Goal: Transaction & Acquisition: Book appointment/travel/reservation

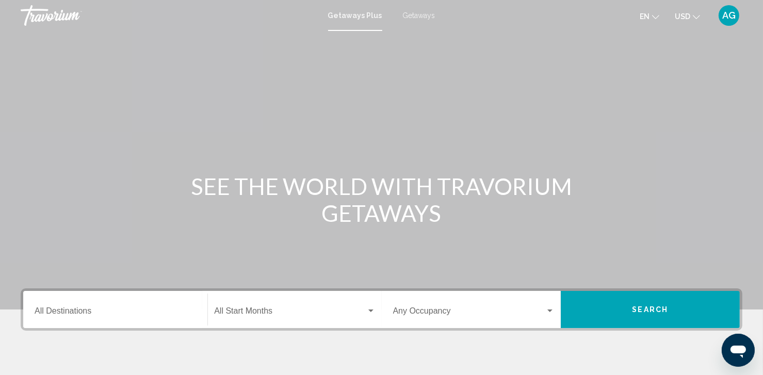
click at [411, 16] on span "Getaways" at bounding box center [419, 15] width 33 height 8
click at [135, 321] on div "Destination All Destinations" at bounding box center [115, 310] width 161 height 33
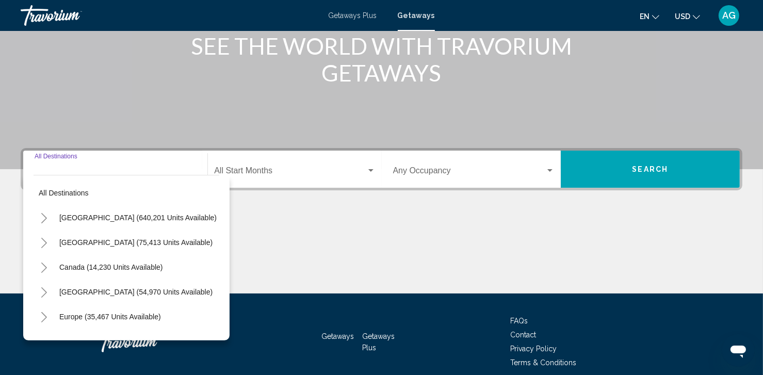
scroll to position [185, 0]
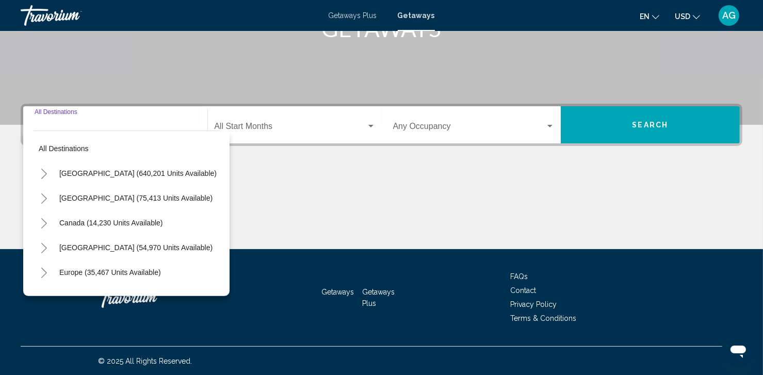
click at [48, 176] on button "Toggle United States (640,201 units available)" at bounding box center [44, 173] width 21 height 21
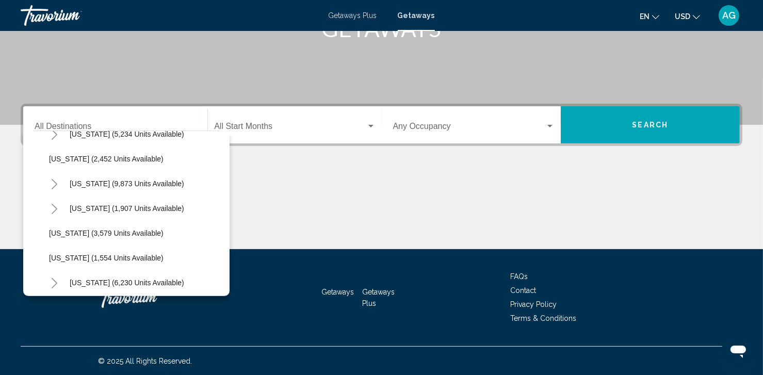
scroll to position [593, 0]
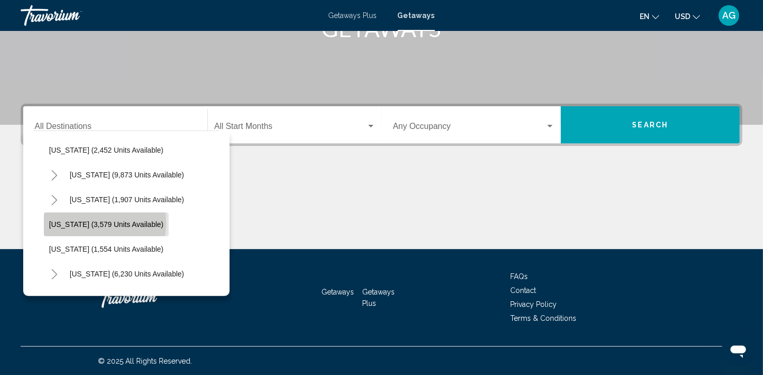
click at [70, 222] on span "[US_STATE] (3,579 units available)" at bounding box center [106, 224] width 115 height 8
type input "**********"
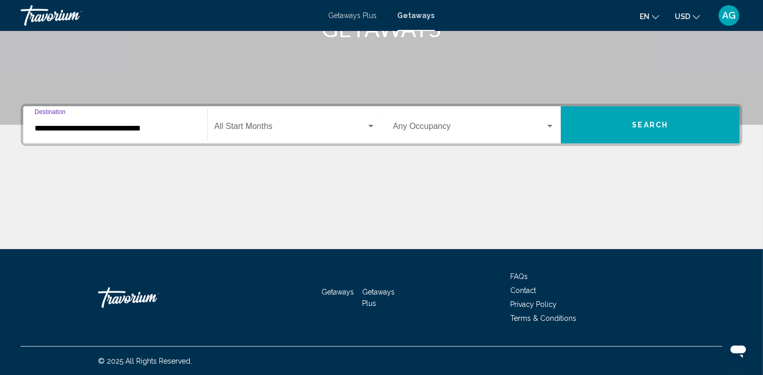
click at [600, 133] on button "Search" at bounding box center [650, 124] width 179 height 37
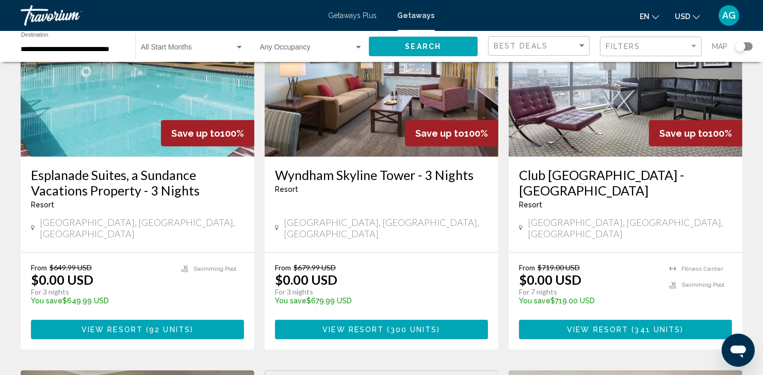
scroll to position [516, 0]
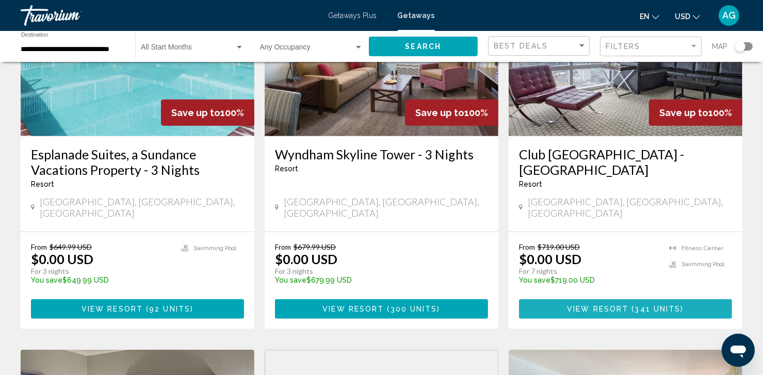
click at [625, 299] on button "View Resort ( 341 units )" at bounding box center [625, 308] width 213 height 19
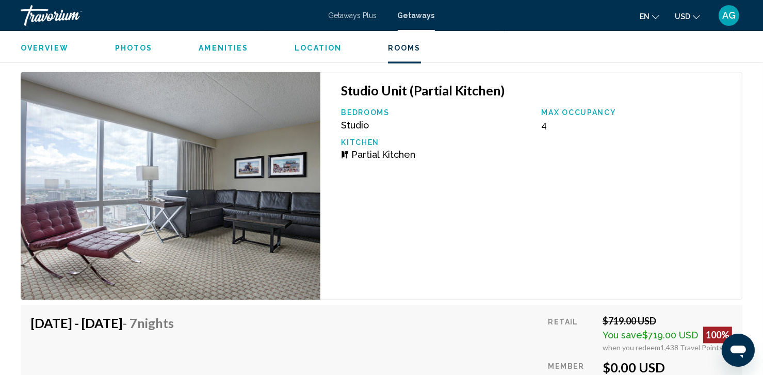
scroll to position [2043, 0]
